Goal: Task Accomplishment & Management: Manage account settings

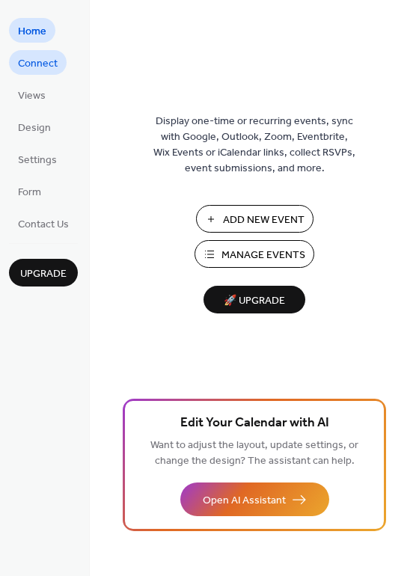
click at [37, 60] on span "Connect" at bounding box center [38, 64] width 40 height 16
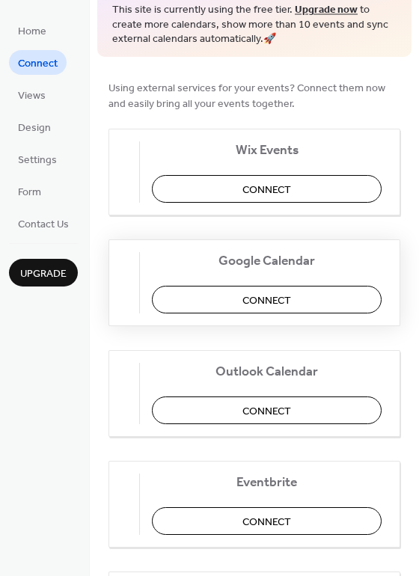
scroll to position [99, 0]
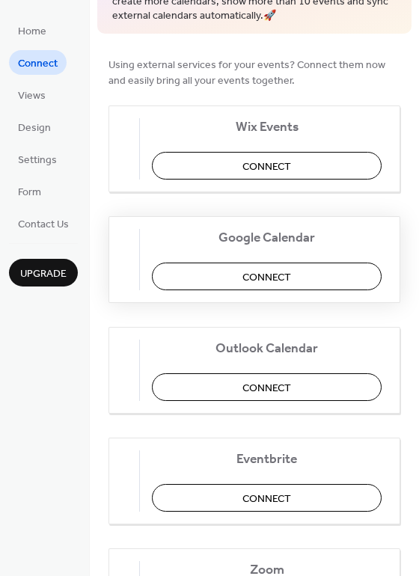
click at [201, 283] on button "Connect" at bounding box center [267, 277] width 230 height 28
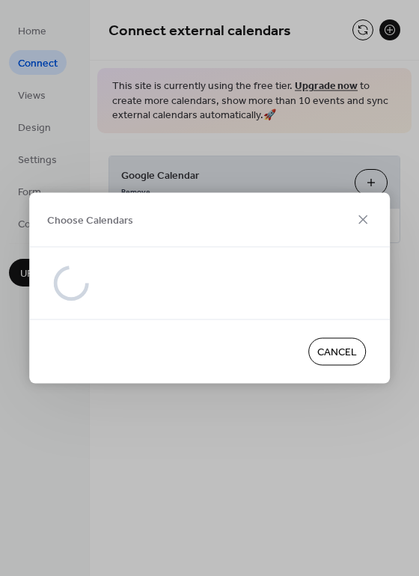
scroll to position [0, 0]
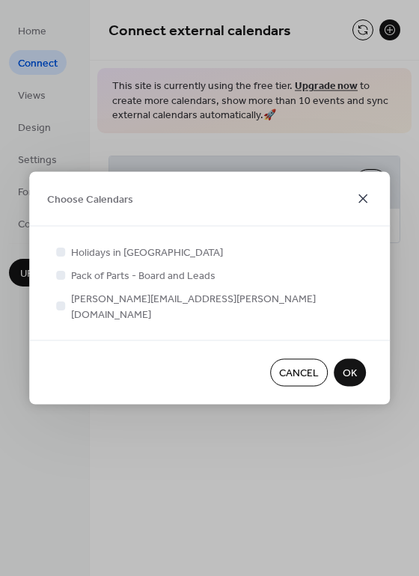
click at [358, 208] on icon at bounding box center [363, 199] width 18 height 18
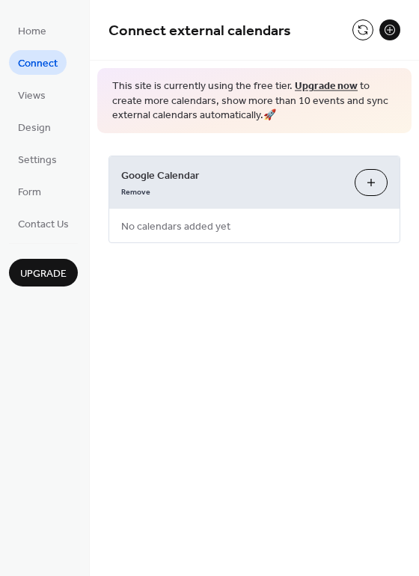
click at [358, 188] on button "Choose Calendars" at bounding box center [371, 182] width 33 height 27
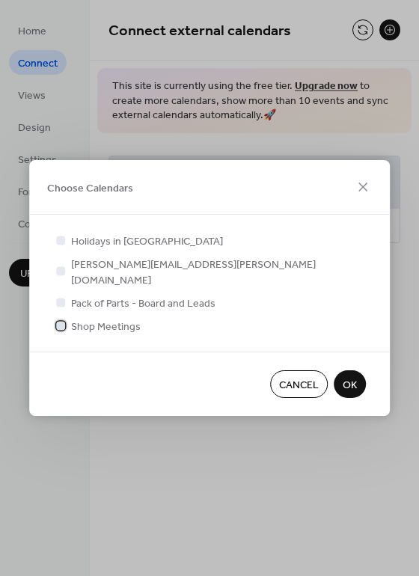
click at [117, 322] on span "Shop Meetings" at bounding box center [106, 327] width 70 height 16
click at [350, 378] on span "OK" at bounding box center [350, 386] width 14 height 16
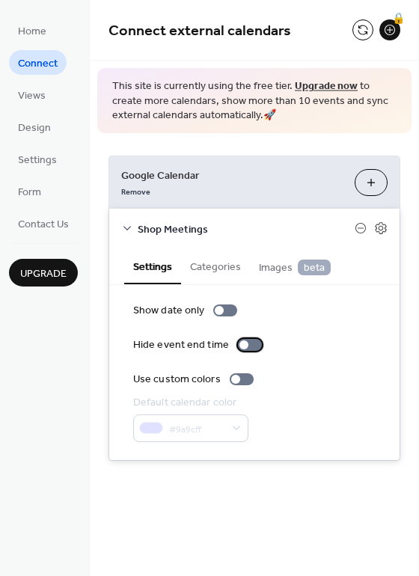
drag, startPoint x: 248, startPoint y: 341, endPoint x: 244, endPoint y: 351, distance: 10.7
click at [245, 350] on div at bounding box center [250, 345] width 24 height 12
click at [244, 351] on div at bounding box center [250, 345] width 24 height 12
click at [237, 381] on div at bounding box center [242, 379] width 24 height 12
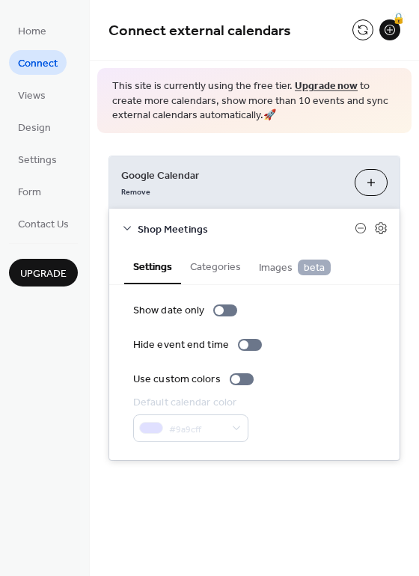
click at [233, 281] on button "Categories" at bounding box center [215, 265] width 69 height 34
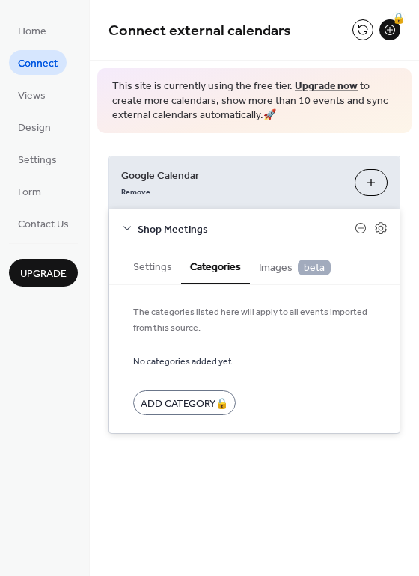
click at [272, 281] on button "Images beta" at bounding box center [295, 265] width 90 height 35
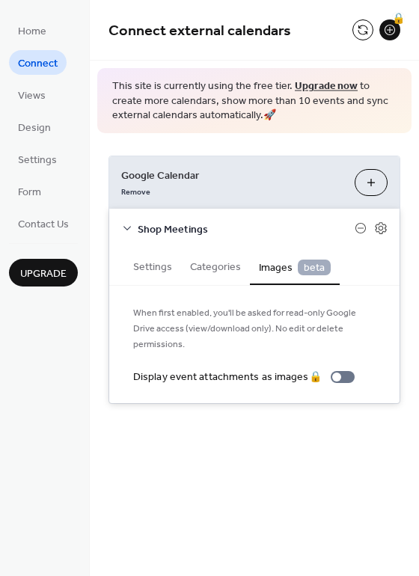
click at [152, 266] on button "Settings" at bounding box center [152, 265] width 57 height 34
